Goal: Transaction & Acquisition: Purchase product/service

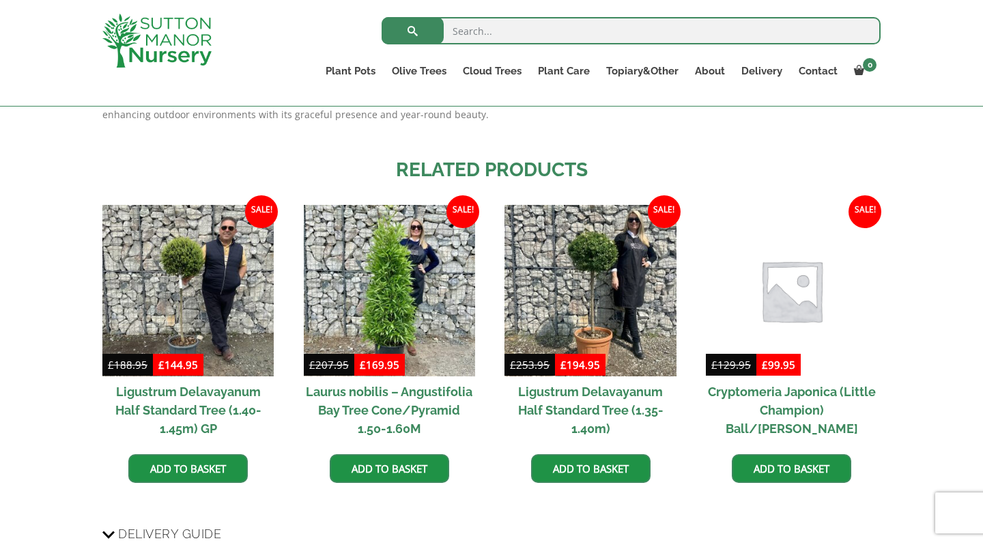
scroll to position [1431, 0]
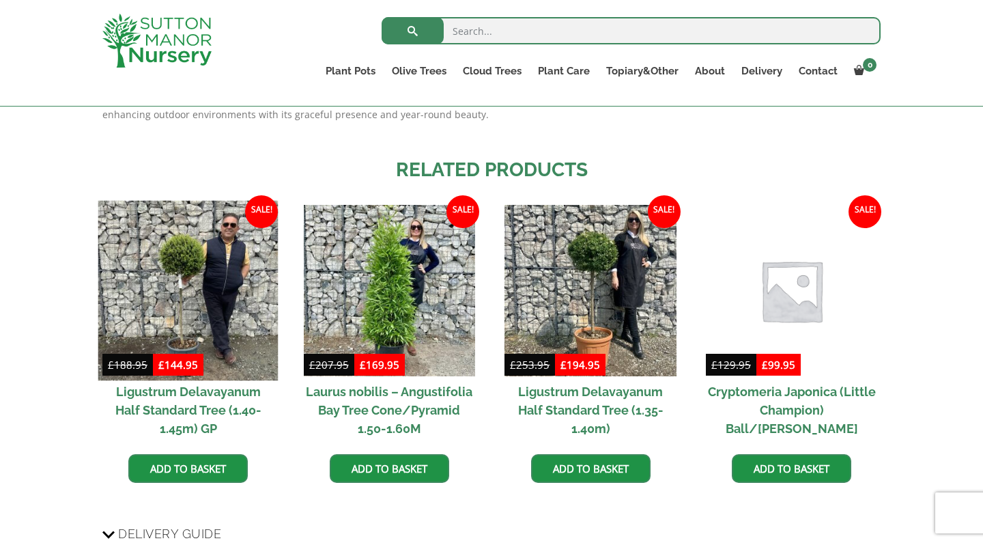
click at [193, 236] on img at bounding box center [188, 291] width 180 height 180
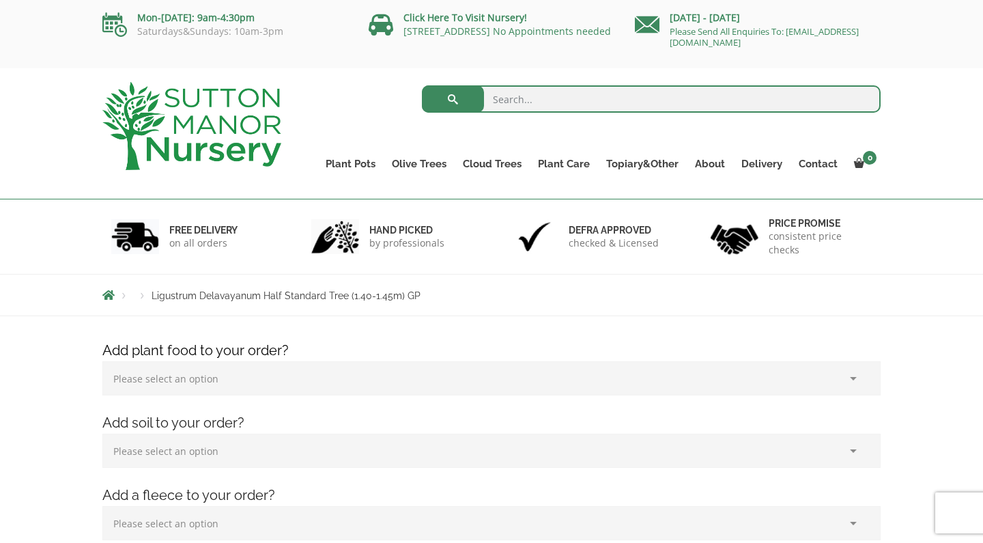
click at [955, 243] on div "FREE DELIVERY on all orders hand picked by professionals Defra approved checked…" at bounding box center [491, 236] width 983 height 74
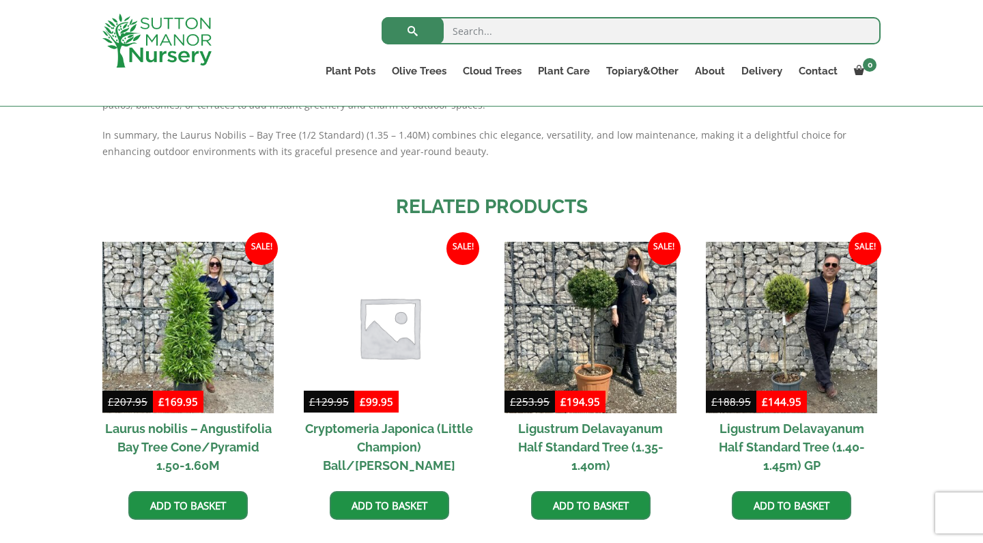
scroll to position [1486, 0]
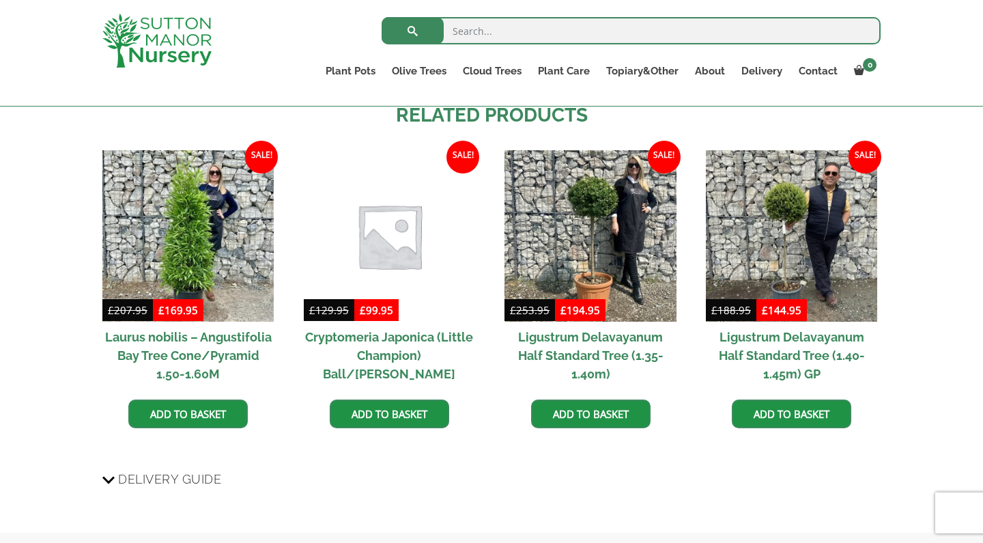
click at [377, 196] on img at bounding box center [389, 236] width 180 height 180
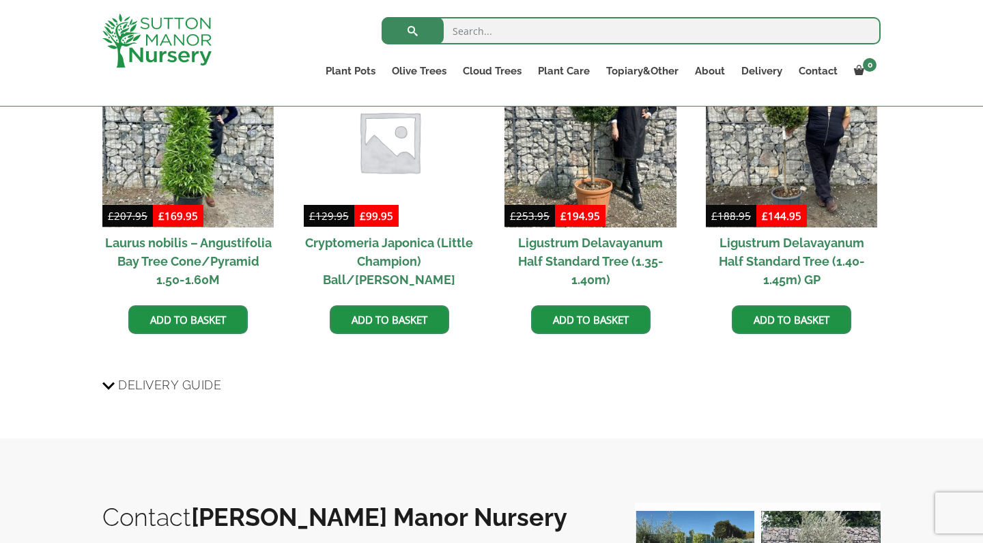
scroll to position [1606, 0]
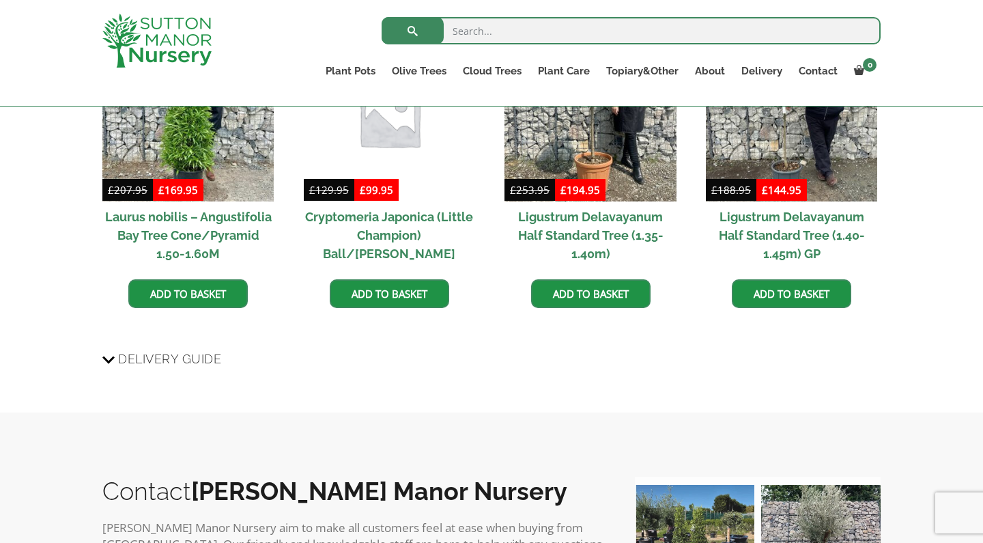
click at [777, 201] on h2 "Ligustrum Delavayanum Half Standard Tree (1.40-1.45m) GP" at bounding box center [791, 235] width 171 height 68
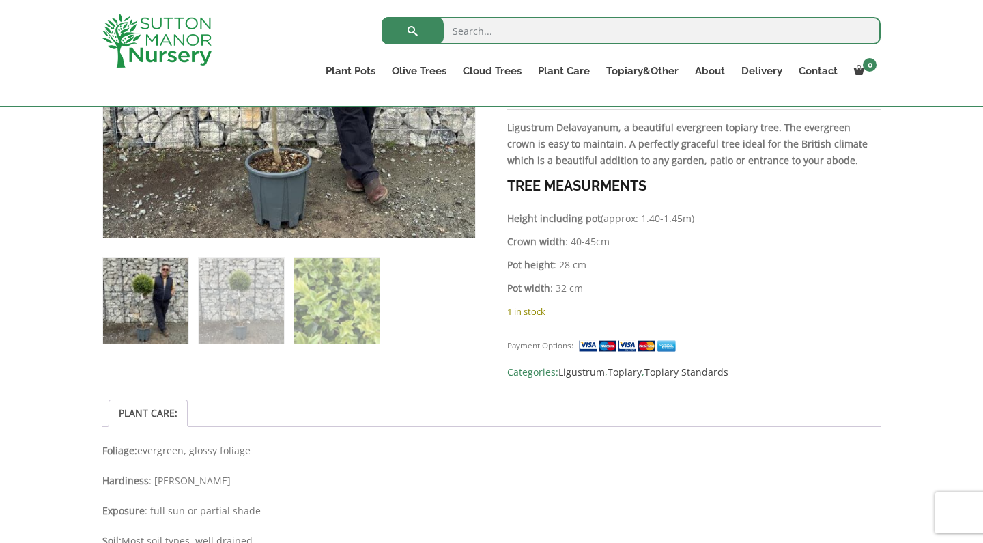
scroll to position [438, 0]
